Goal: Information Seeking & Learning: Understand process/instructions

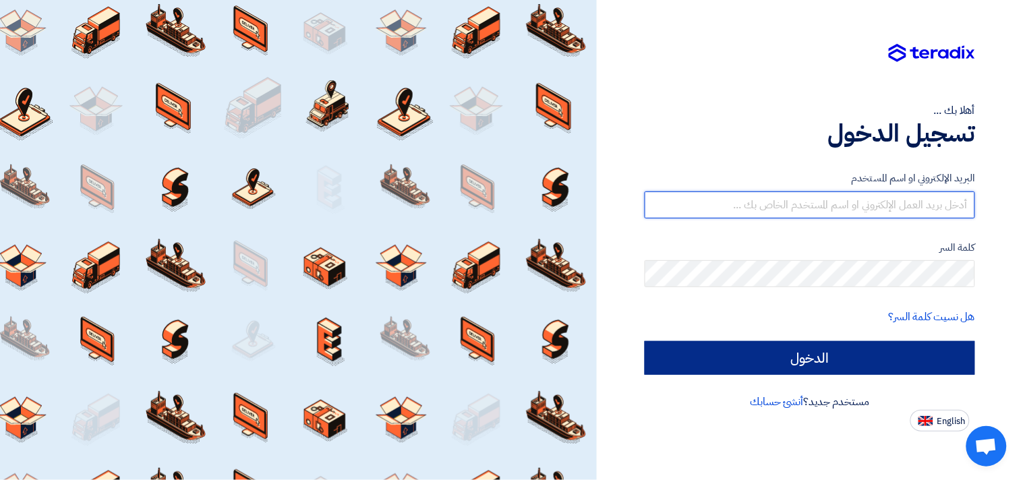
type input "[EMAIL_ADDRESS][DOMAIN_NAME]"
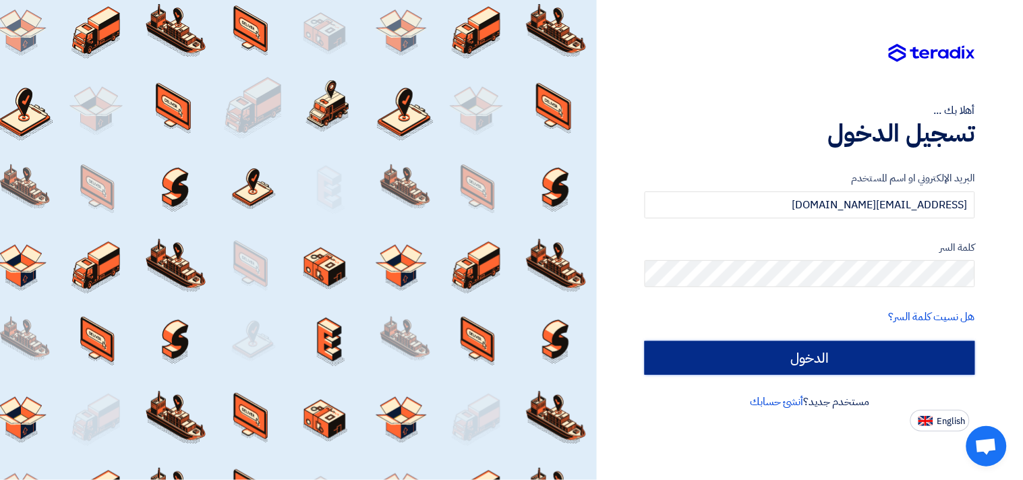
click at [805, 362] on input "الدخول" at bounding box center [810, 358] width 330 height 34
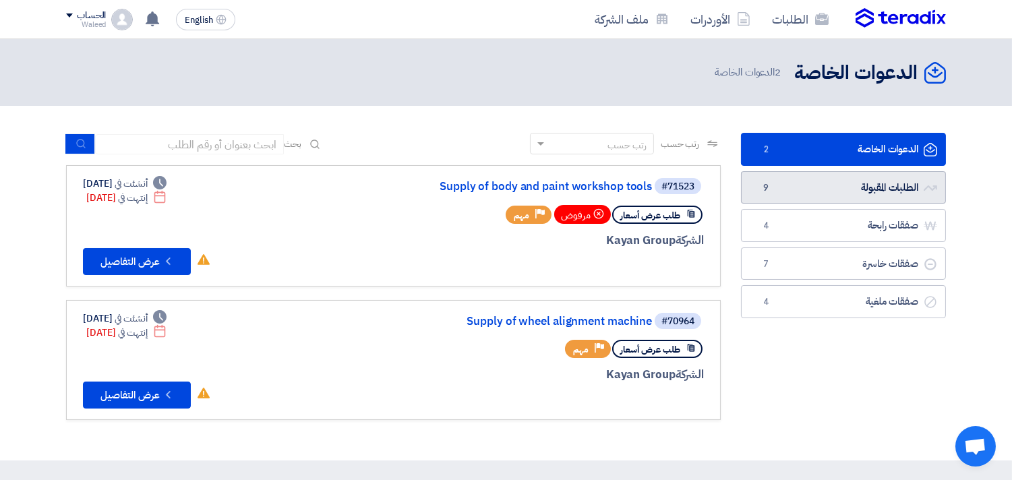
click at [772, 190] on span "9" at bounding box center [766, 187] width 16 height 13
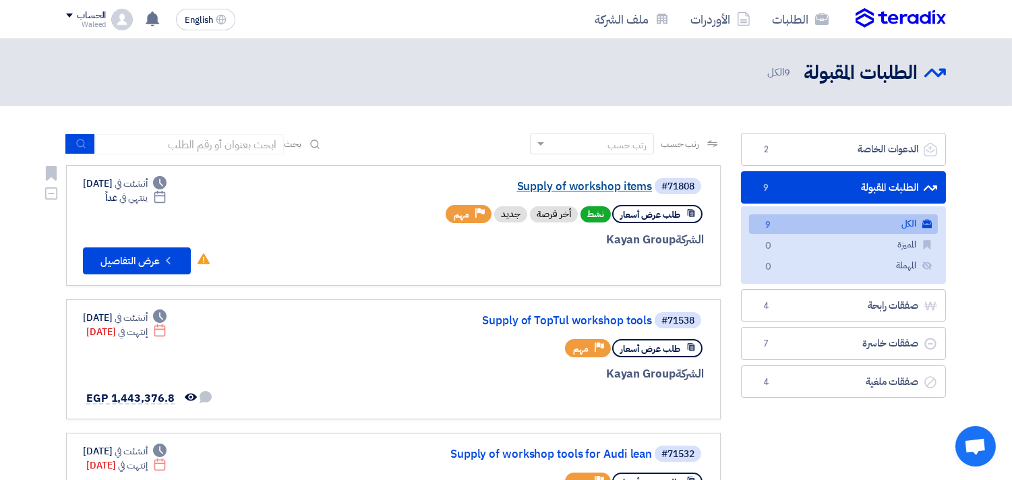
click at [564, 184] on link "Supply of workshop items" at bounding box center [517, 187] width 270 height 12
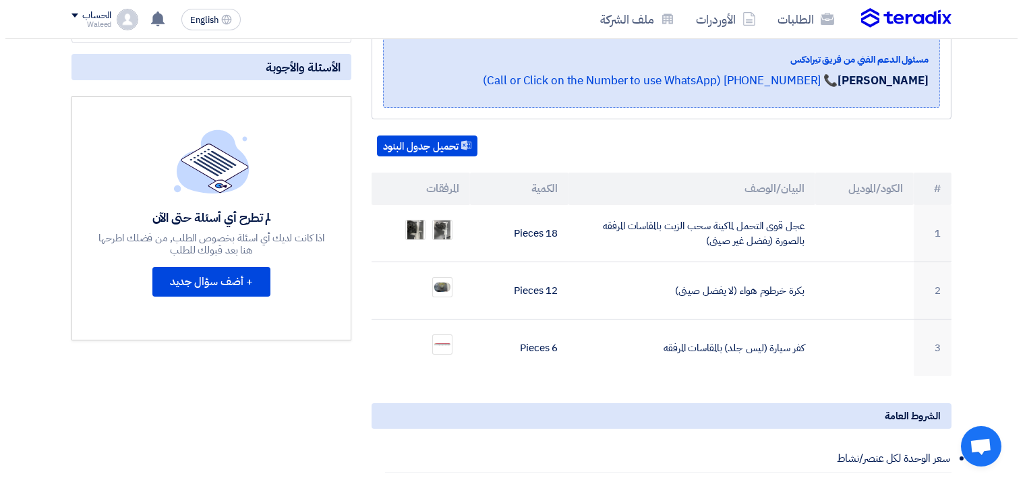
scroll to position [289, 0]
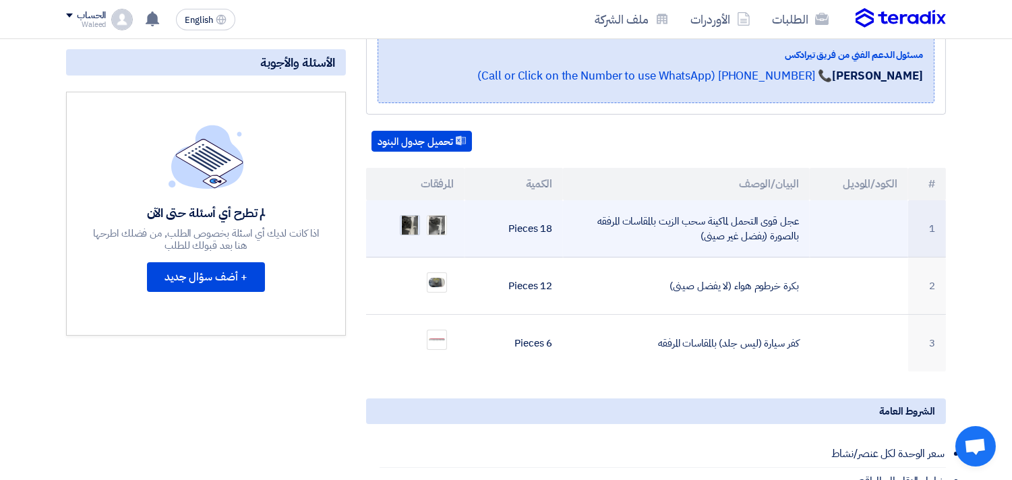
click at [410, 210] on img at bounding box center [410, 226] width 19 height 32
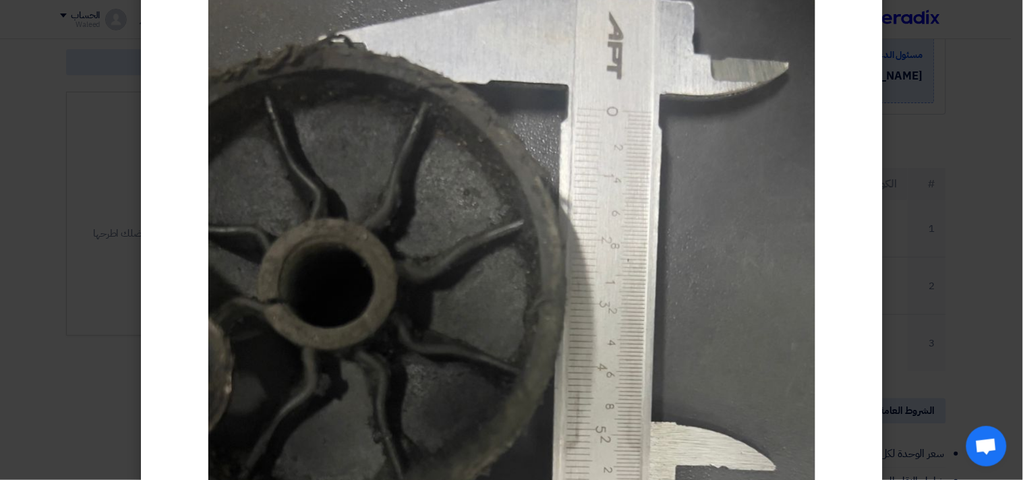
scroll to position [158, 0]
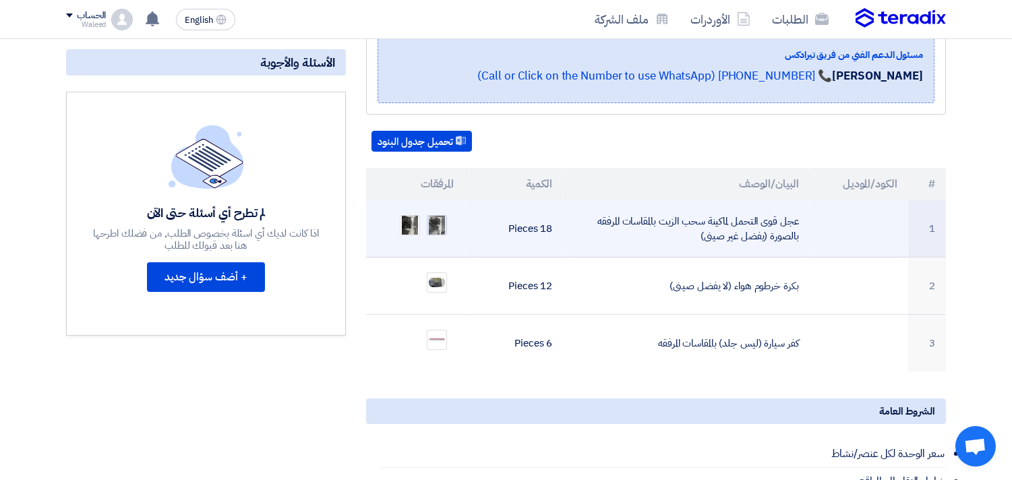
click at [438, 210] on img at bounding box center [437, 226] width 19 height 32
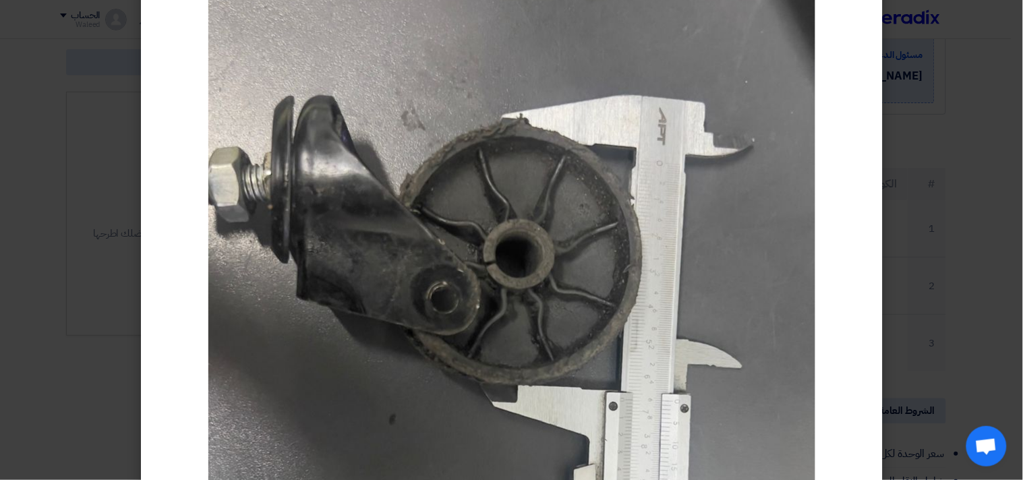
scroll to position [165, 0]
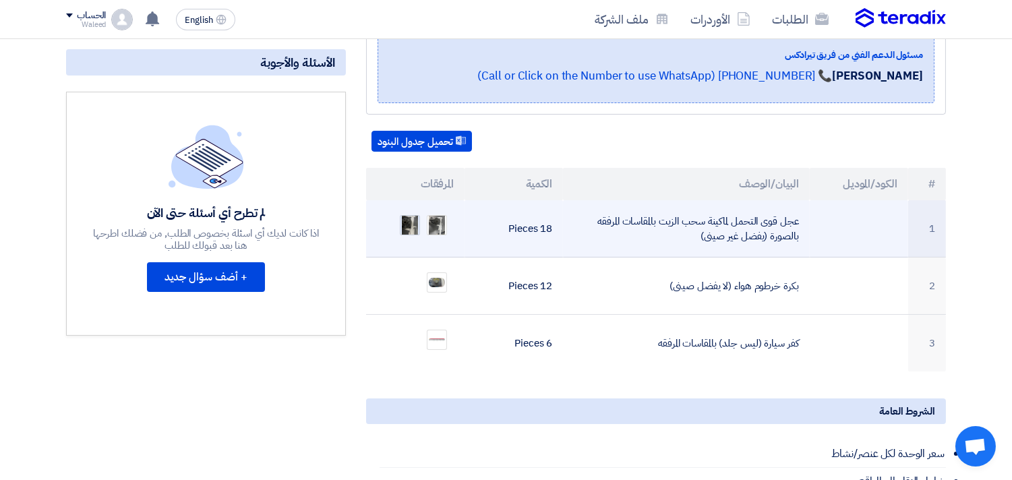
click at [413, 210] on img at bounding box center [410, 226] width 19 height 32
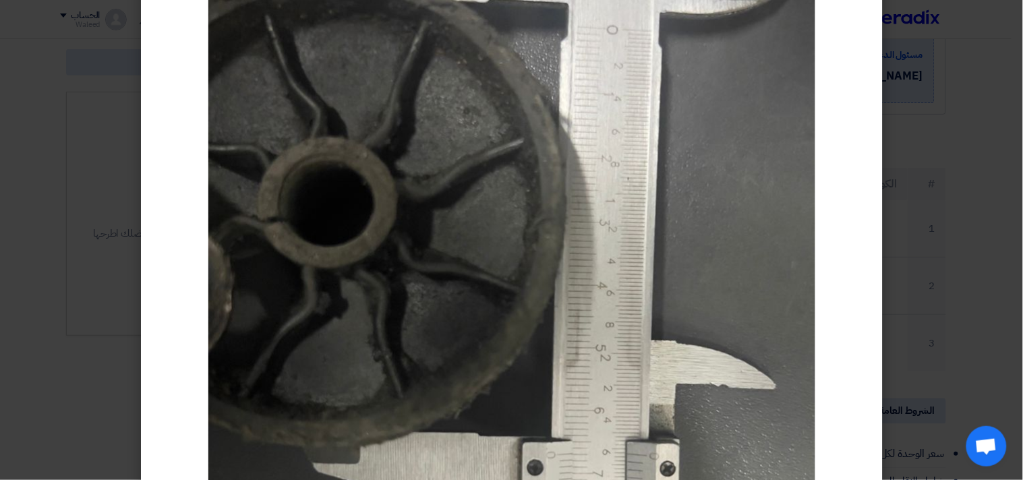
scroll to position [257, 0]
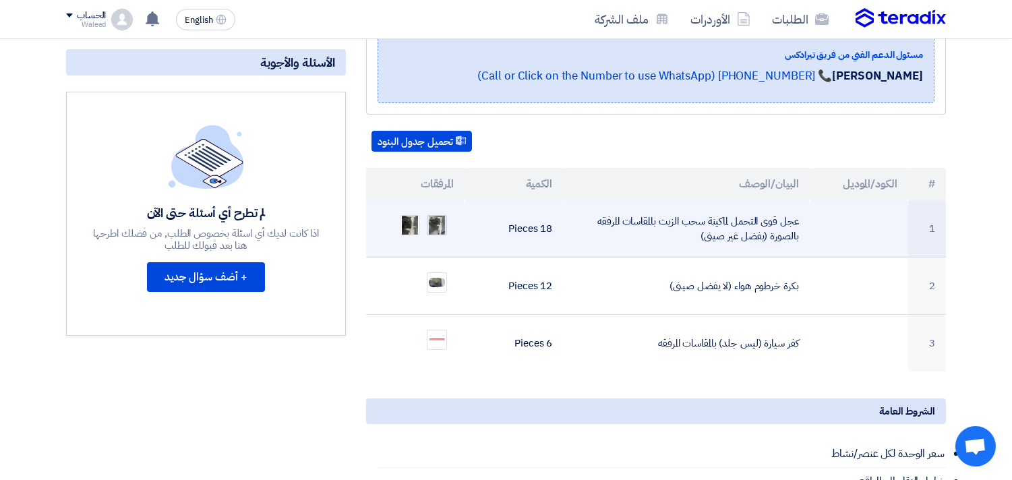
click at [439, 210] on img at bounding box center [437, 226] width 19 height 32
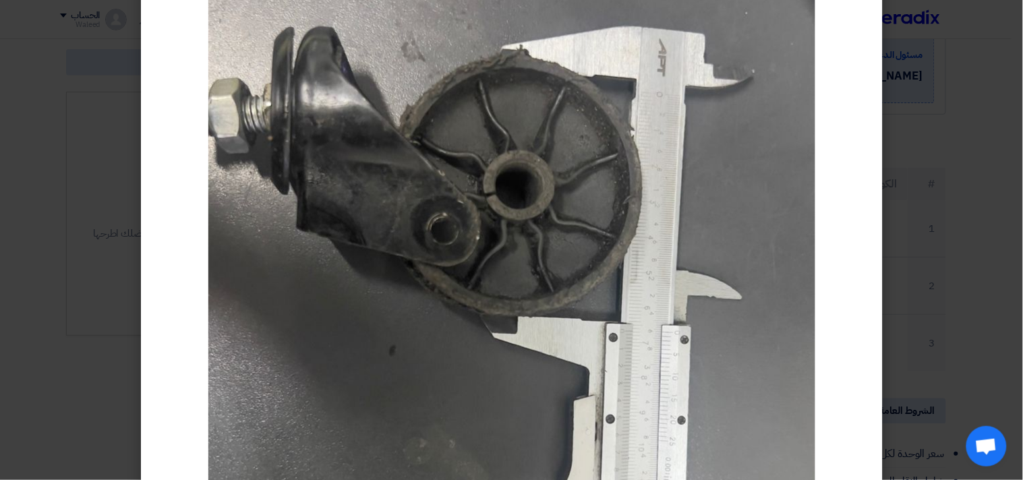
scroll to position [232, 0]
click at [473, 103] on img at bounding box center [511, 330] width 607 height 1079
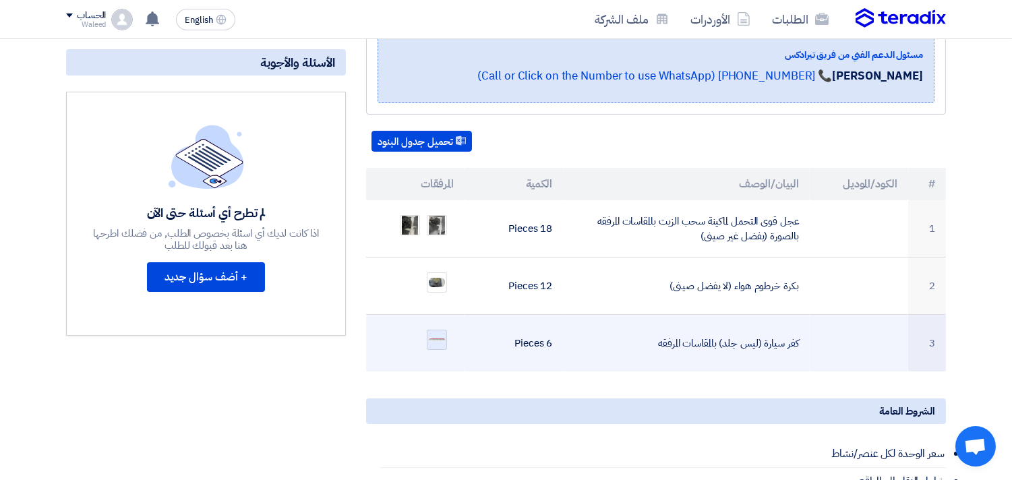
click at [436, 330] on div at bounding box center [437, 340] width 20 height 20
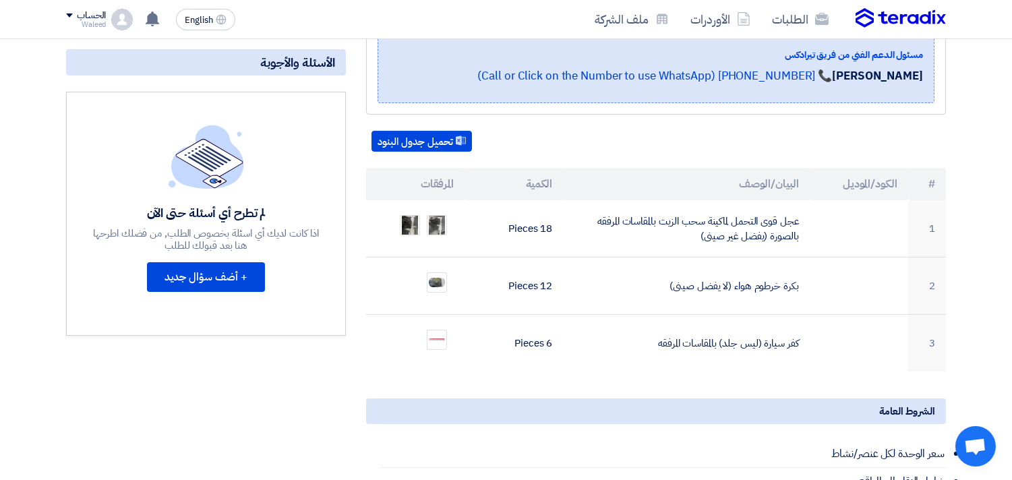
click at [204, 295] on div "+ أضف سؤال جديد" at bounding box center [206, 282] width 118 height 40
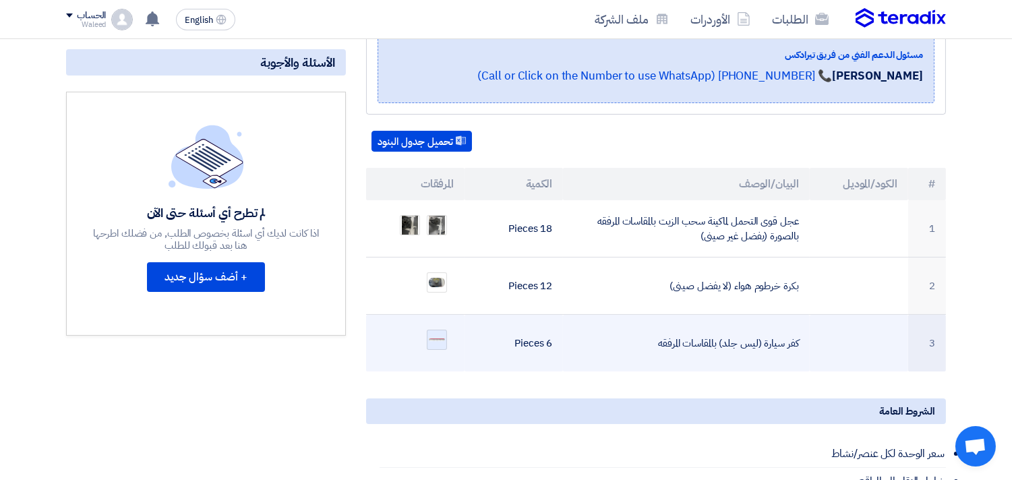
click at [440, 330] on div at bounding box center [437, 340] width 20 height 20
click at [442, 330] on div at bounding box center [437, 340] width 20 height 20
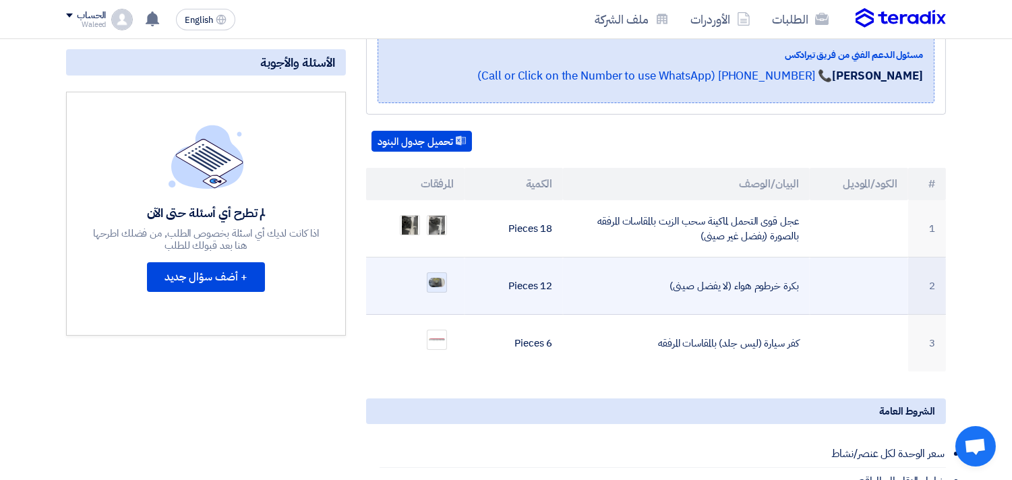
click at [439, 277] on img at bounding box center [437, 283] width 19 height 12
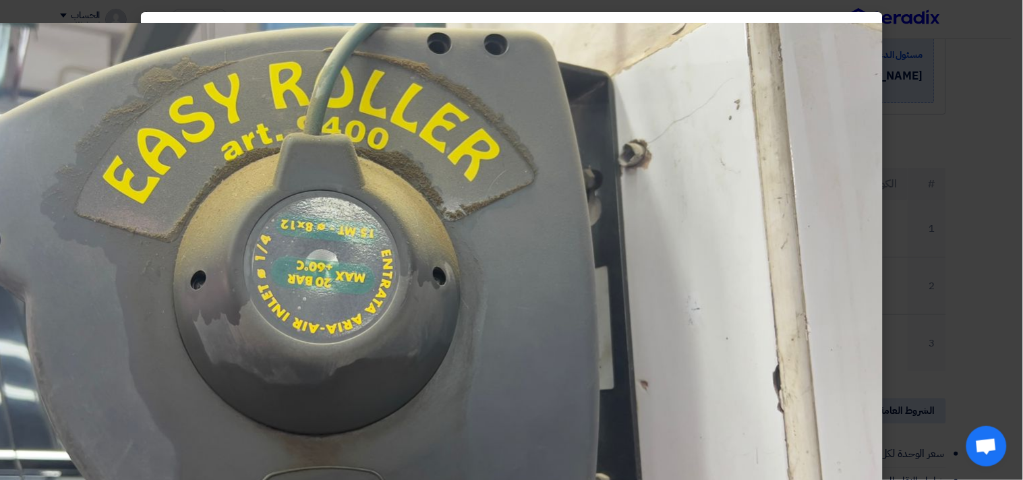
click at [691, 198] on img at bounding box center [343, 326] width 1079 height 607
